Goal: Task Accomplishment & Management: Use online tool/utility

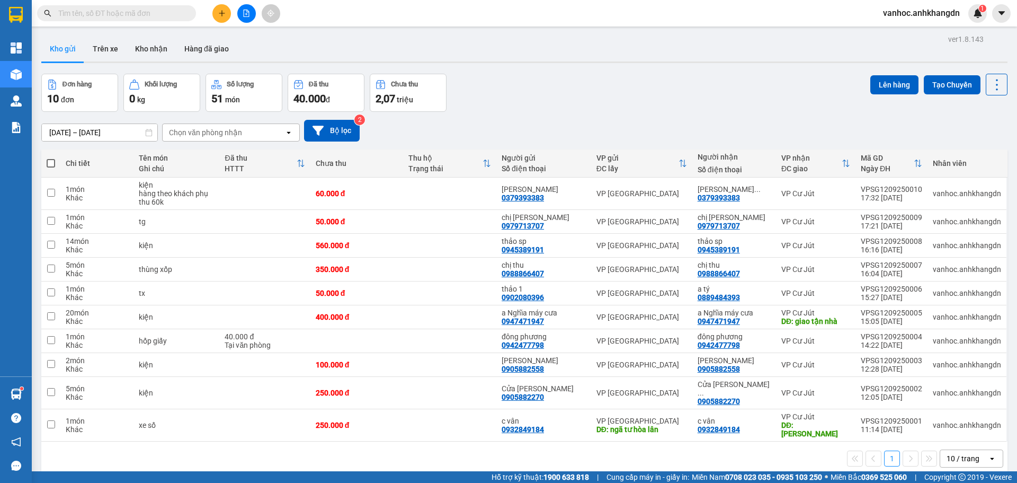
click at [51, 164] on span at bounding box center [51, 163] width 8 height 8
click at [51, 158] on input "checkbox" at bounding box center [51, 158] width 0 height 0
checkbox input "true"
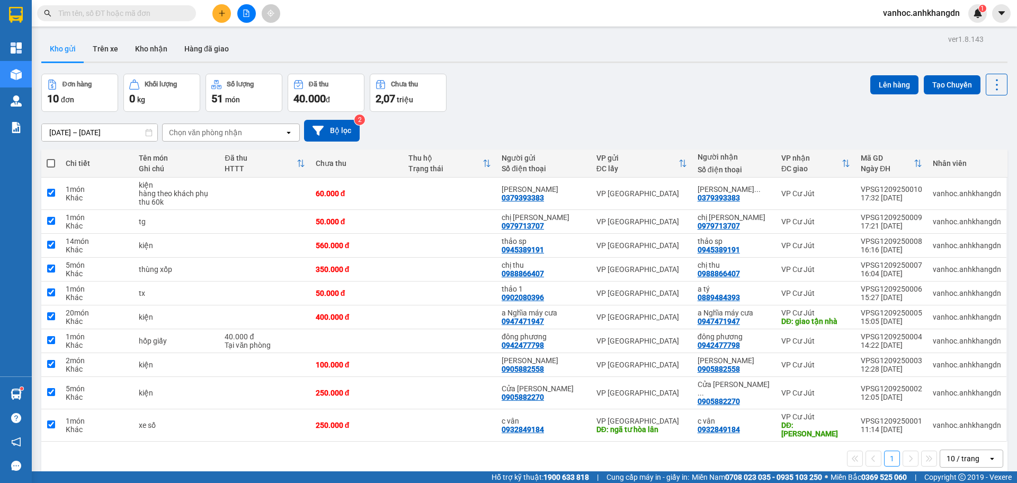
checkbox input "true"
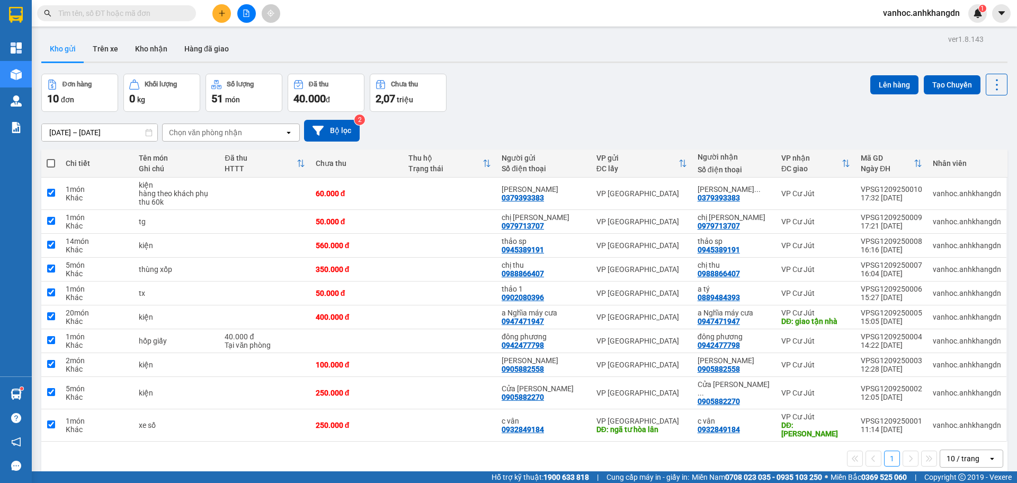
checkbox input "true"
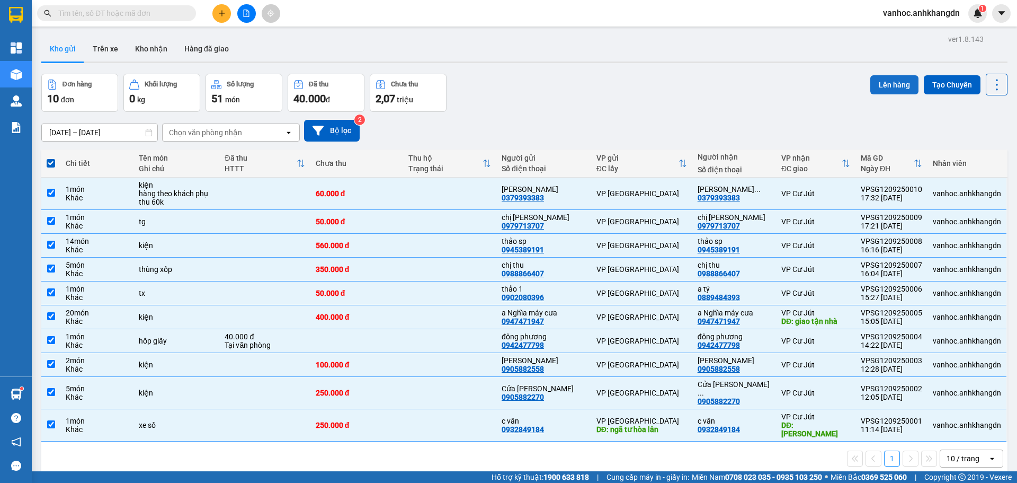
click at [893, 89] on button "Lên hàng" at bounding box center [894, 84] width 48 height 19
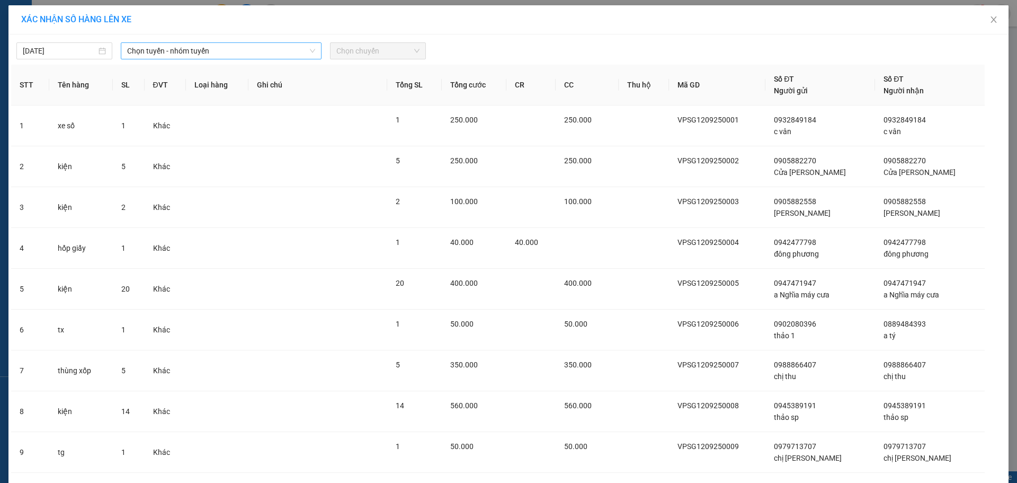
click at [242, 55] on span "Chọn tuyến - nhóm tuyến" at bounding box center [221, 51] width 188 height 16
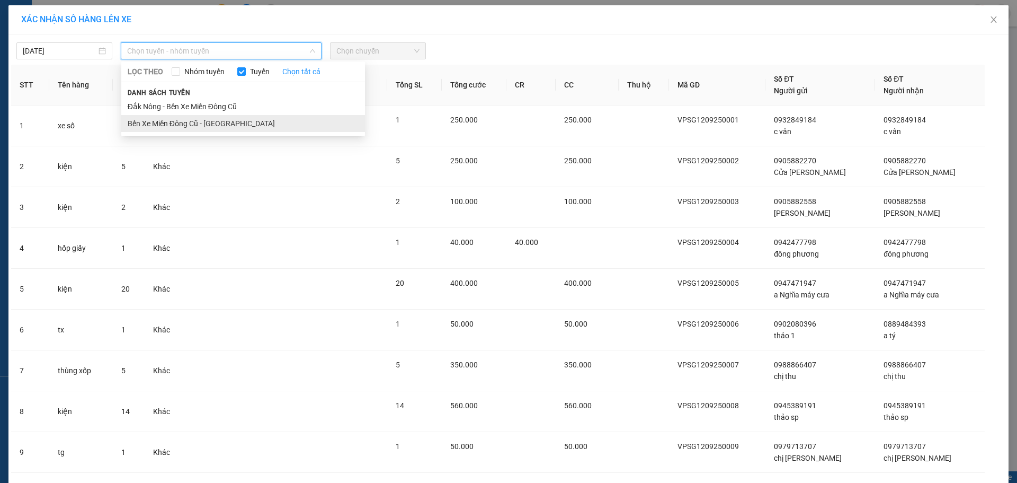
click at [192, 116] on li "Bến Xe Miền Đông Cũ - [GEOGRAPHIC_DATA]" at bounding box center [243, 123] width 244 height 17
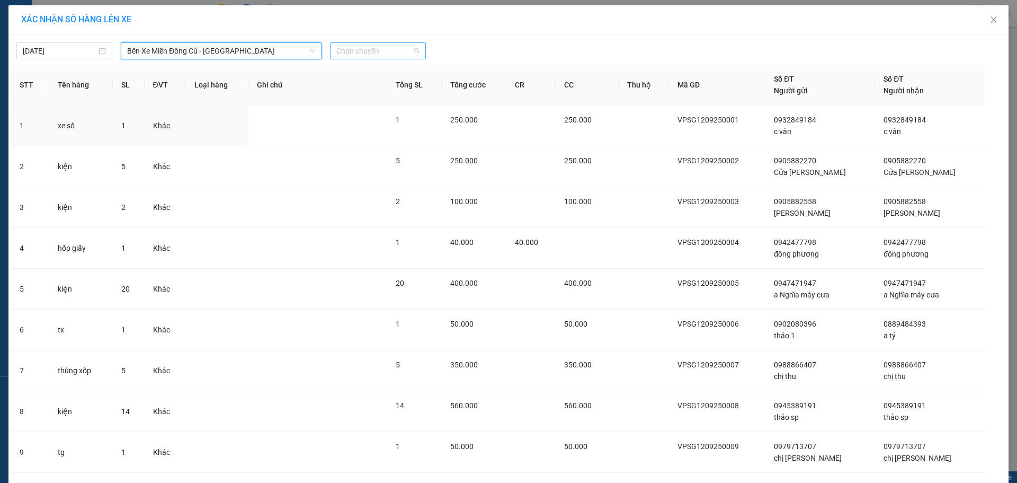
click at [340, 50] on span "Chọn chuyến" at bounding box center [377, 51] width 83 height 16
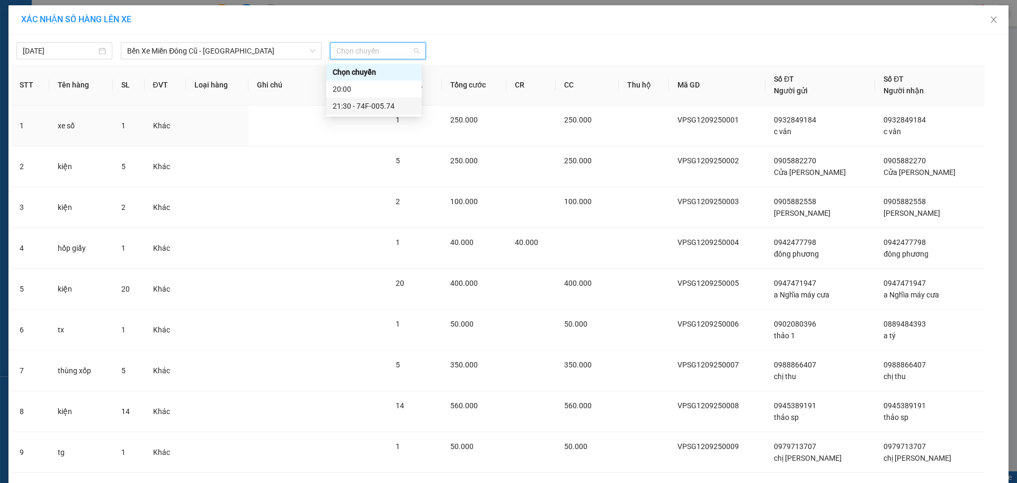
click at [367, 113] on div "21:30 - 74F-005.74" at bounding box center [373, 105] width 95 height 17
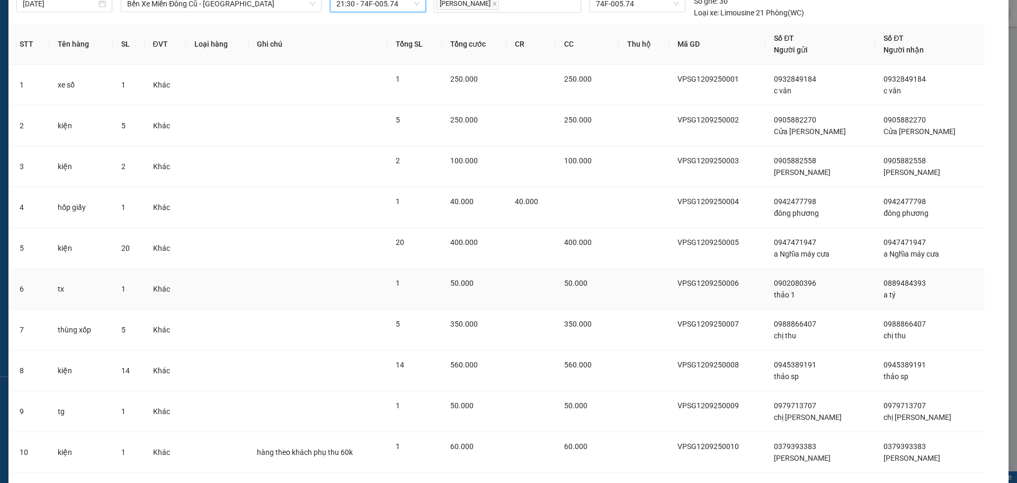
scroll to position [114, 0]
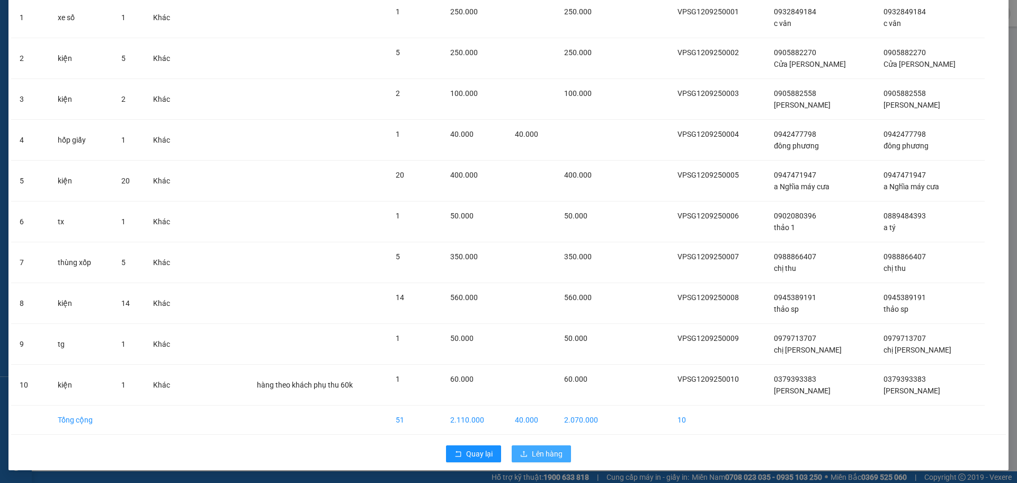
click at [548, 455] on span "Lên hàng" at bounding box center [547, 454] width 31 height 12
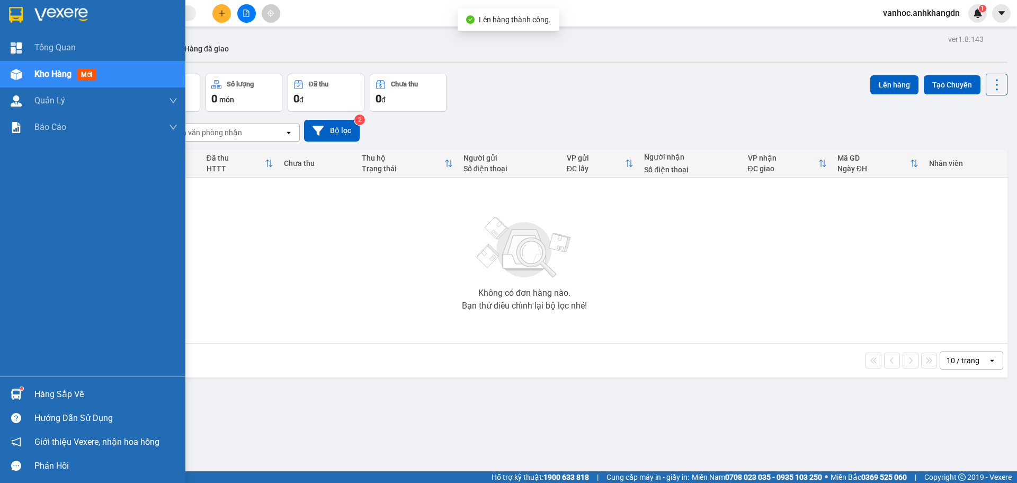
click at [66, 75] on span "Kho hàng" at bounding box center [52, 74] width 37 height 10
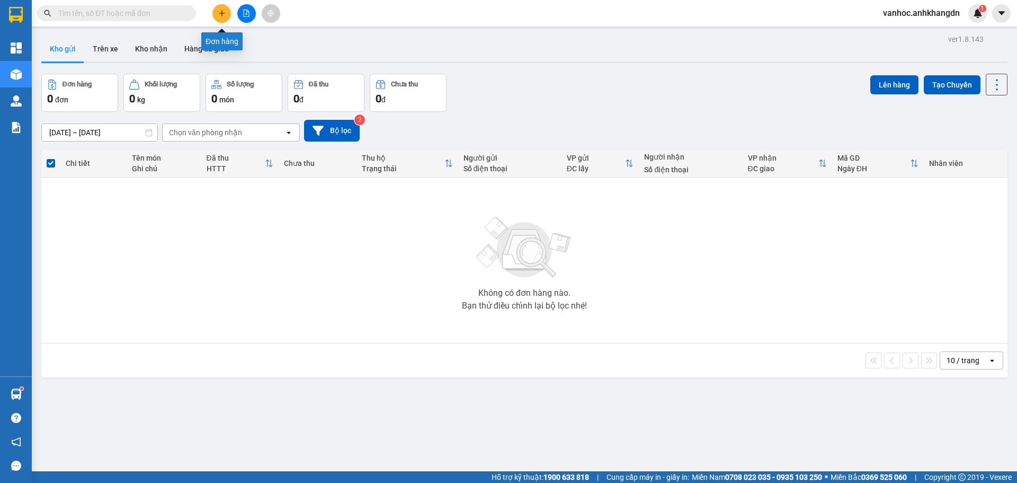
click at [238, 17] on button at bounding box center [246, 13] width 19 height 19
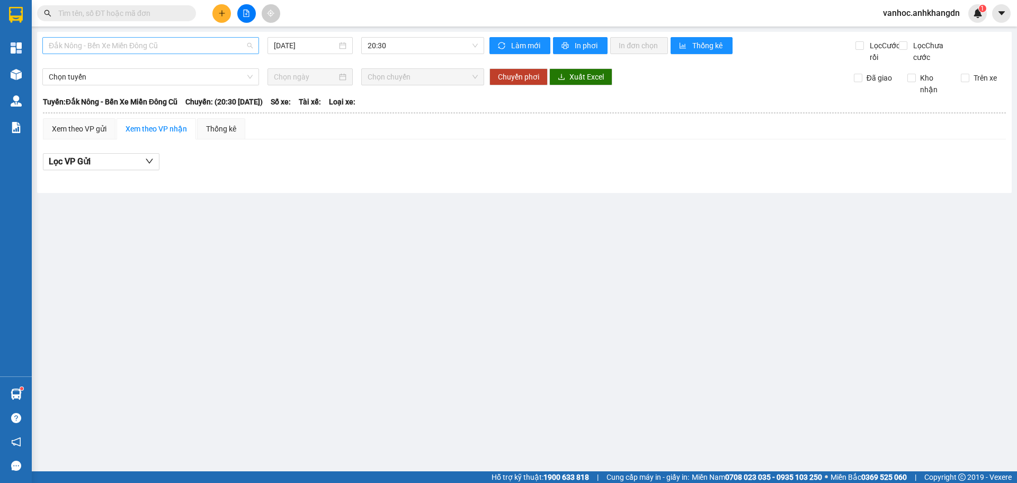
click at [220, 46] on span "Đắk Nông - Bến Xe Miền Đông Cũ" at bounding box center [151, 46] width 204 height 16
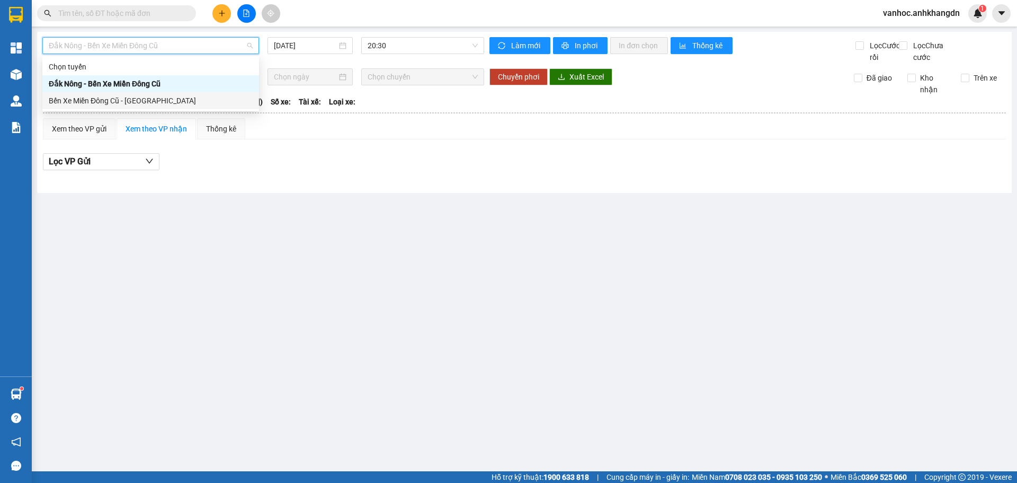
click at [149, 100] on div "Bến Xe Miền Đông Cũ - [GEOGRAPHIC_DATA]" at bounding box center [151, 101] width 204 height 12
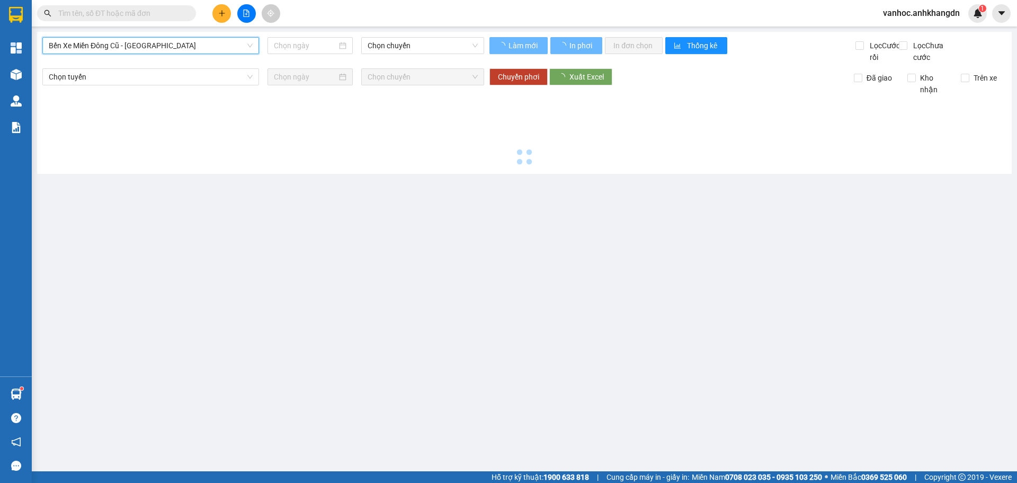
type input "[DATE]"
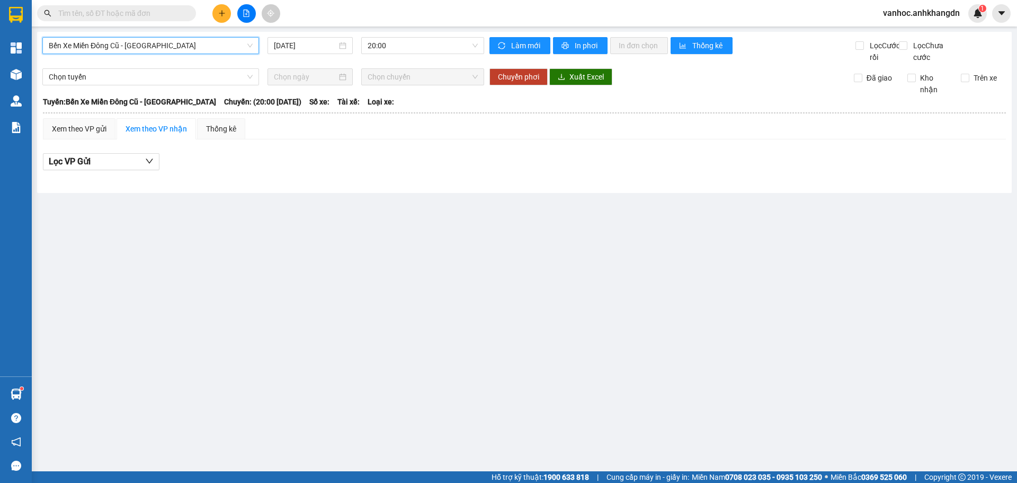
click at [394, 54] on div "Bến Xe Miền Đông Cũ - [GEOGRAPHIC_DATA] - [GEOGRAPHIC_DATA] [DATE] 20:00" at bounding box center [263, 50] width 442 height 26
click at [397, 48] on span "20:00" at bounding box center [423, 46] width 110 height 16
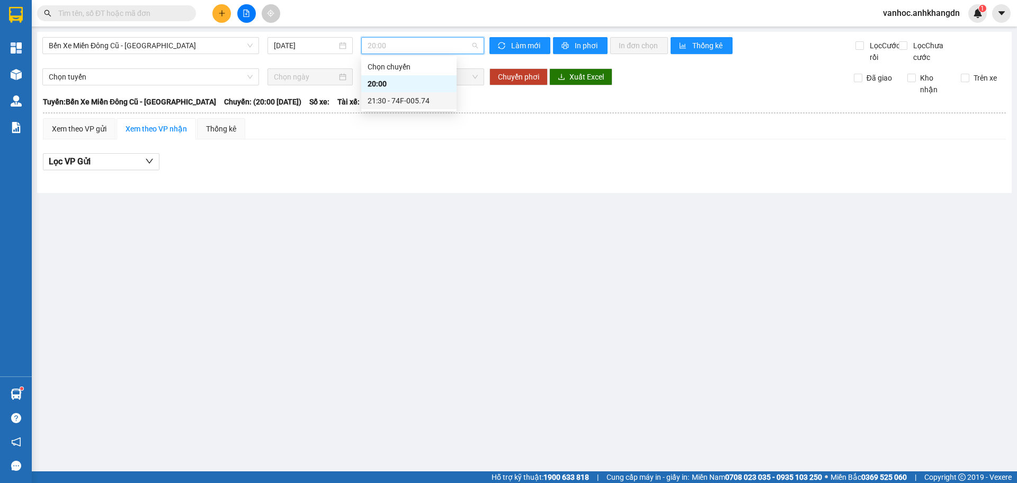
click at [403, 100] on div "21:30 - 74F-005.74" at bounding box center [409, 101] width 83 height 12
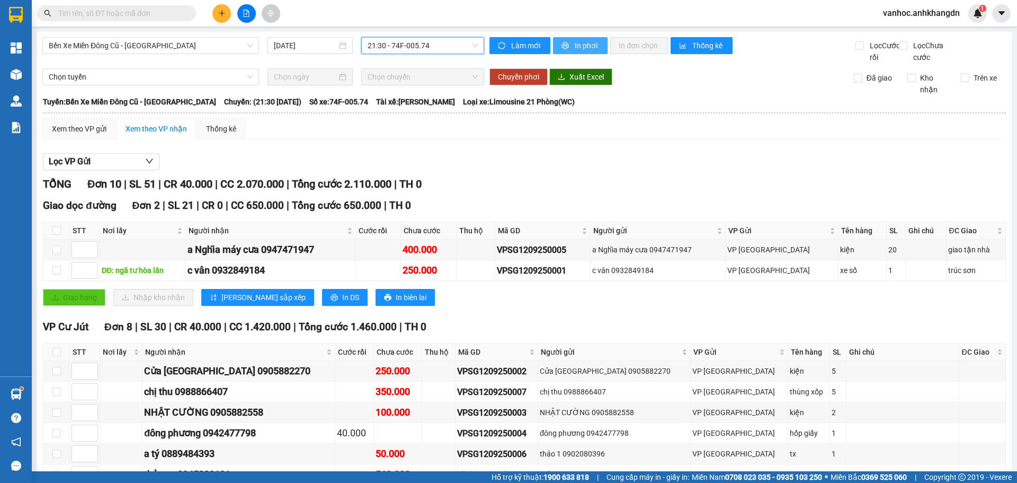
click at [578, 48] on span "In phơi" at bounding box center [587, 46] width 24 height 12
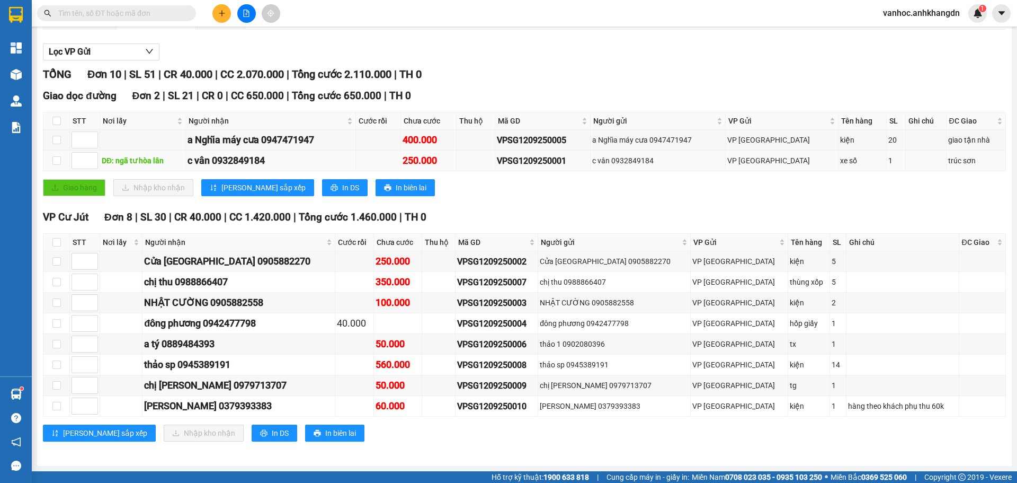
scroll to position [121, 0]
click at [420, 387] on div "50.000" at bounding box center [398, 385] width 45 height 15
click at [55, 385] on input "checkbox" at bounding box center [56, 385] width 8 height 8
checkbox input "true"
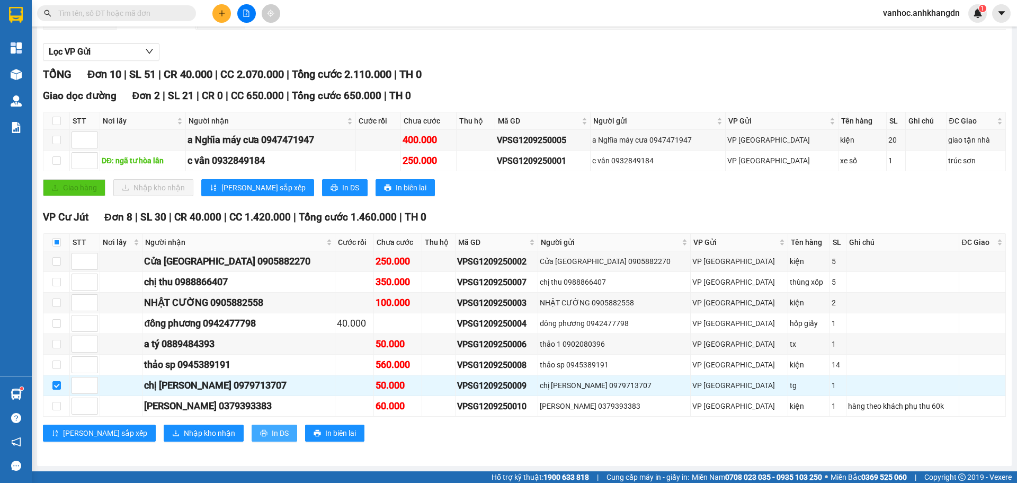
click at [272, 435] on span "In DS" at bounding box center [280, 433] width 17 height 12
